Goal: Navigation & Orientation: Find specific page/section

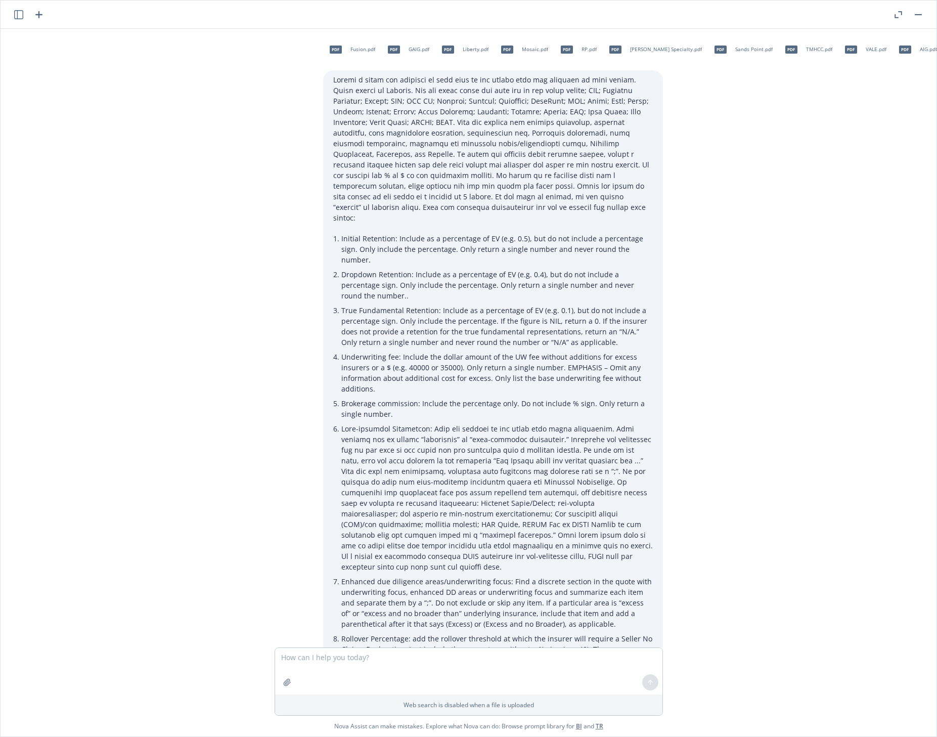
scroll to position [1752, 295]
